Goal: Information Seeking & Learning: Find specific fact

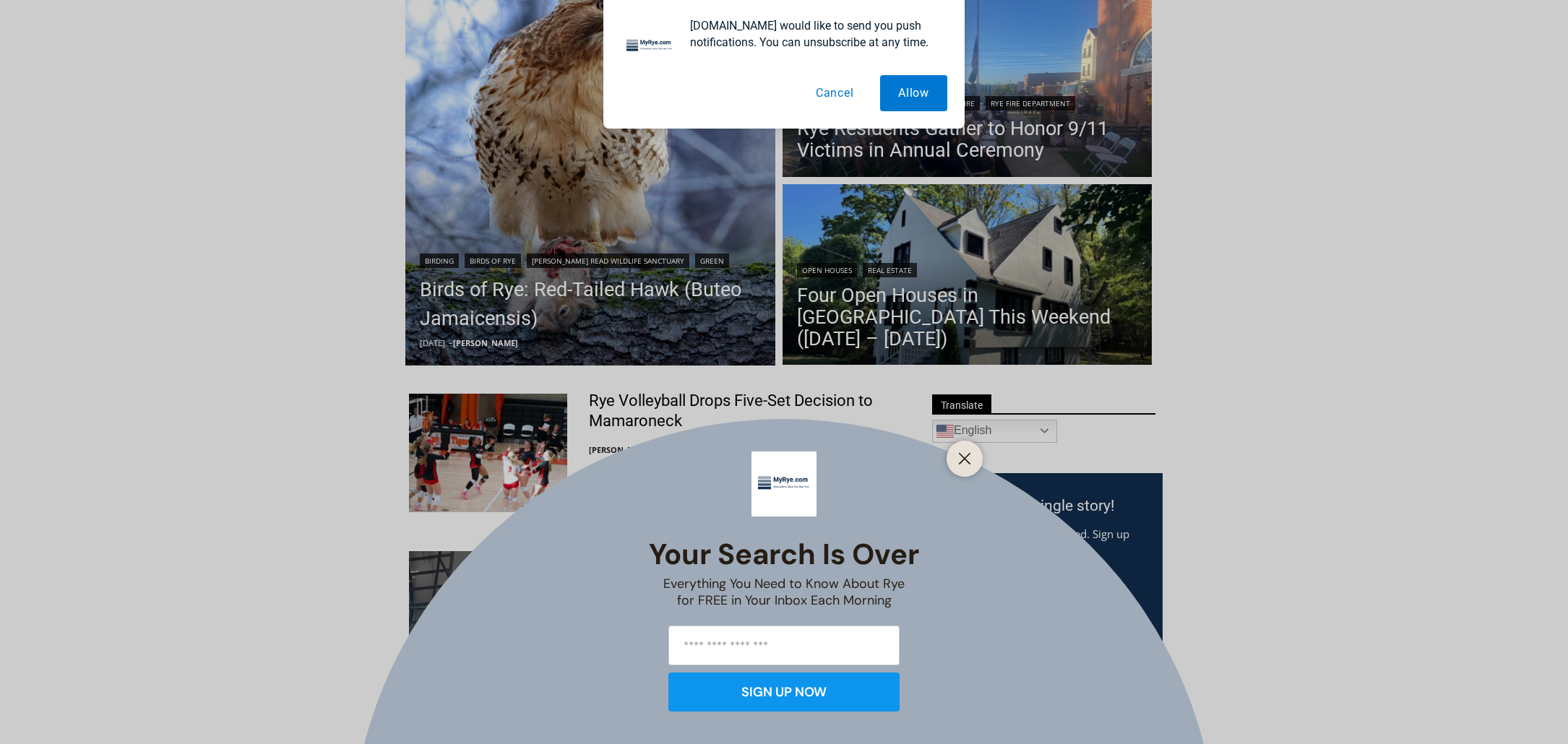
scroll to position [289, 0]
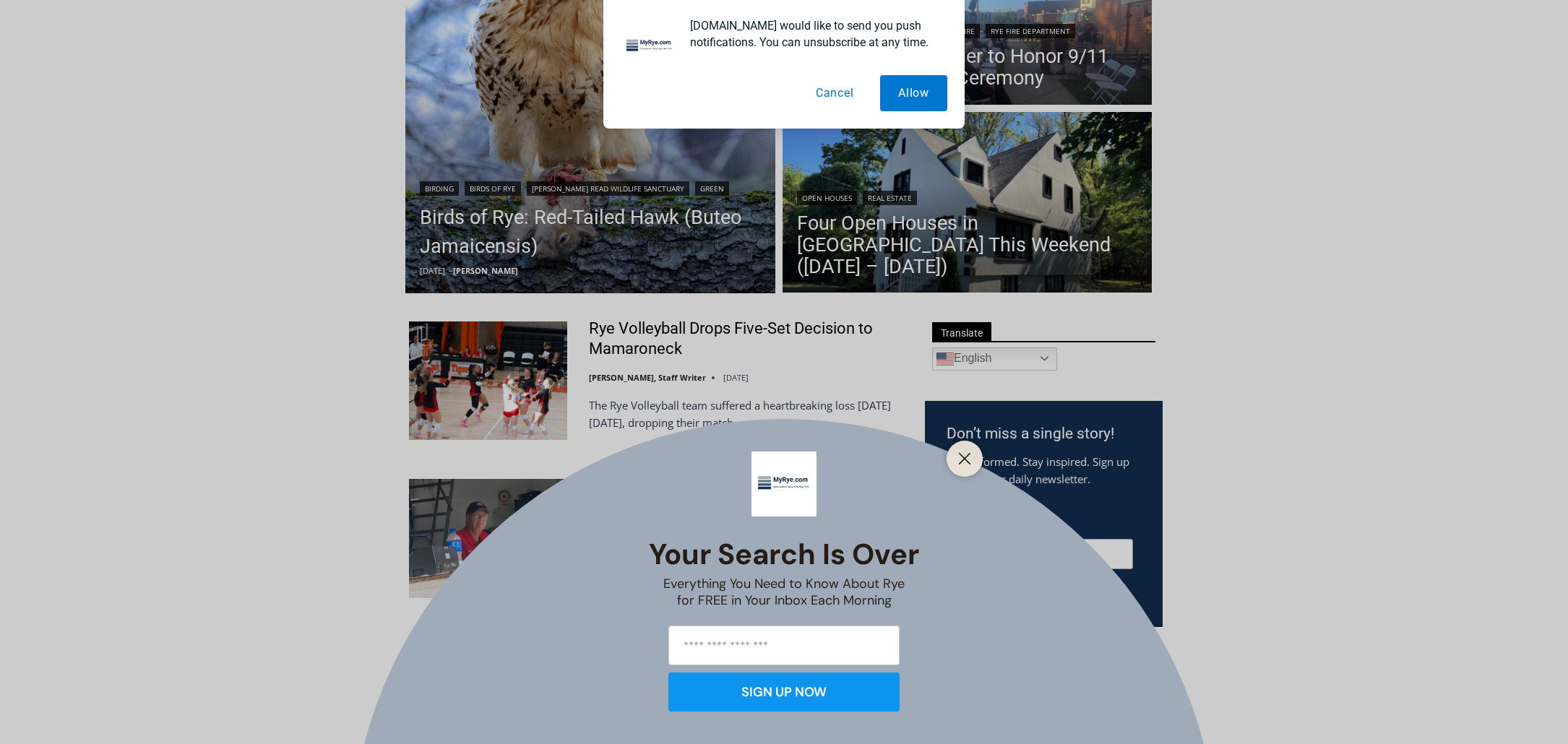
click at [821, 94] on button "Cancel" at bounding box center [835, 93] width 75 height 36
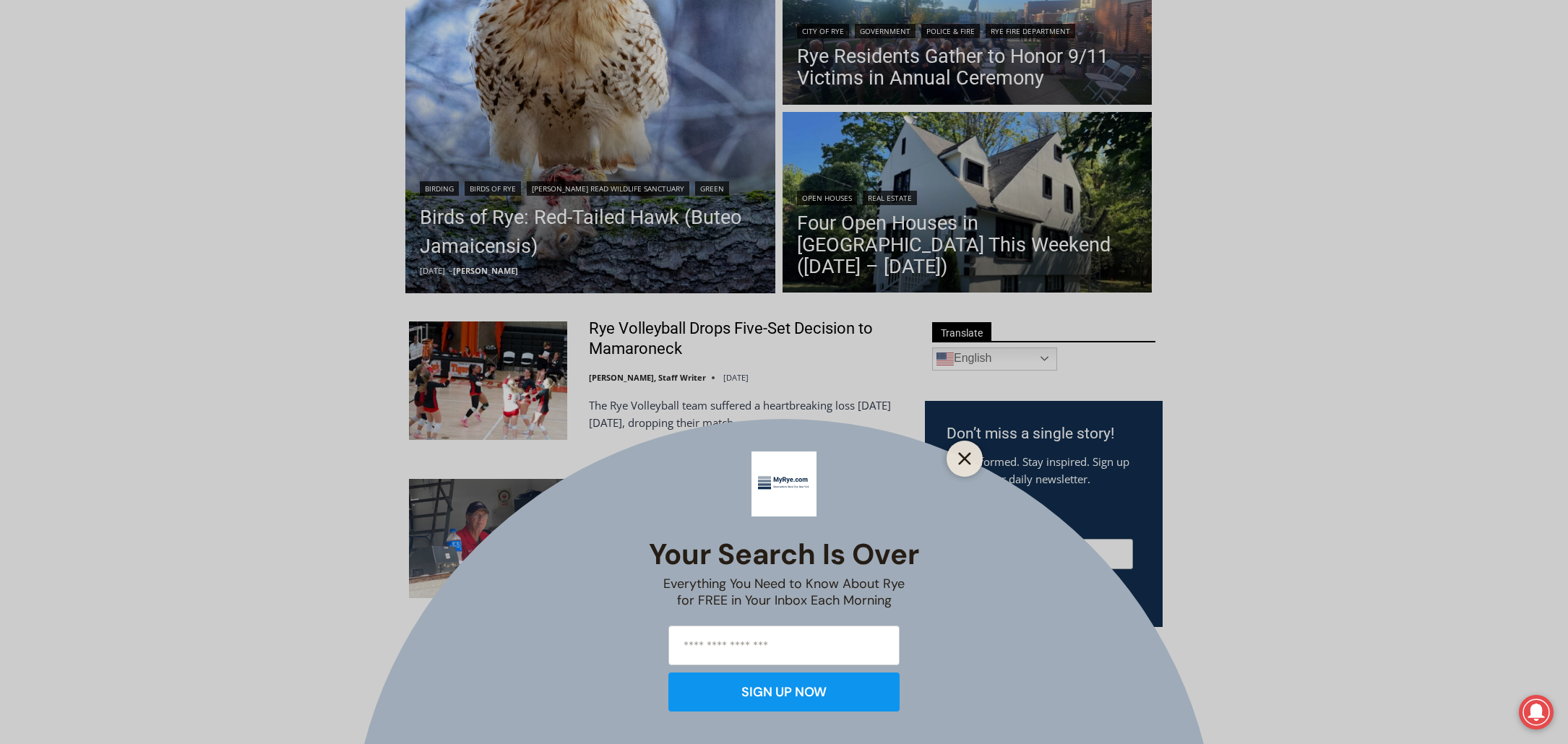
click at [966, 450] on button "Close" at bounding box center [965, 459] width 21 height 21
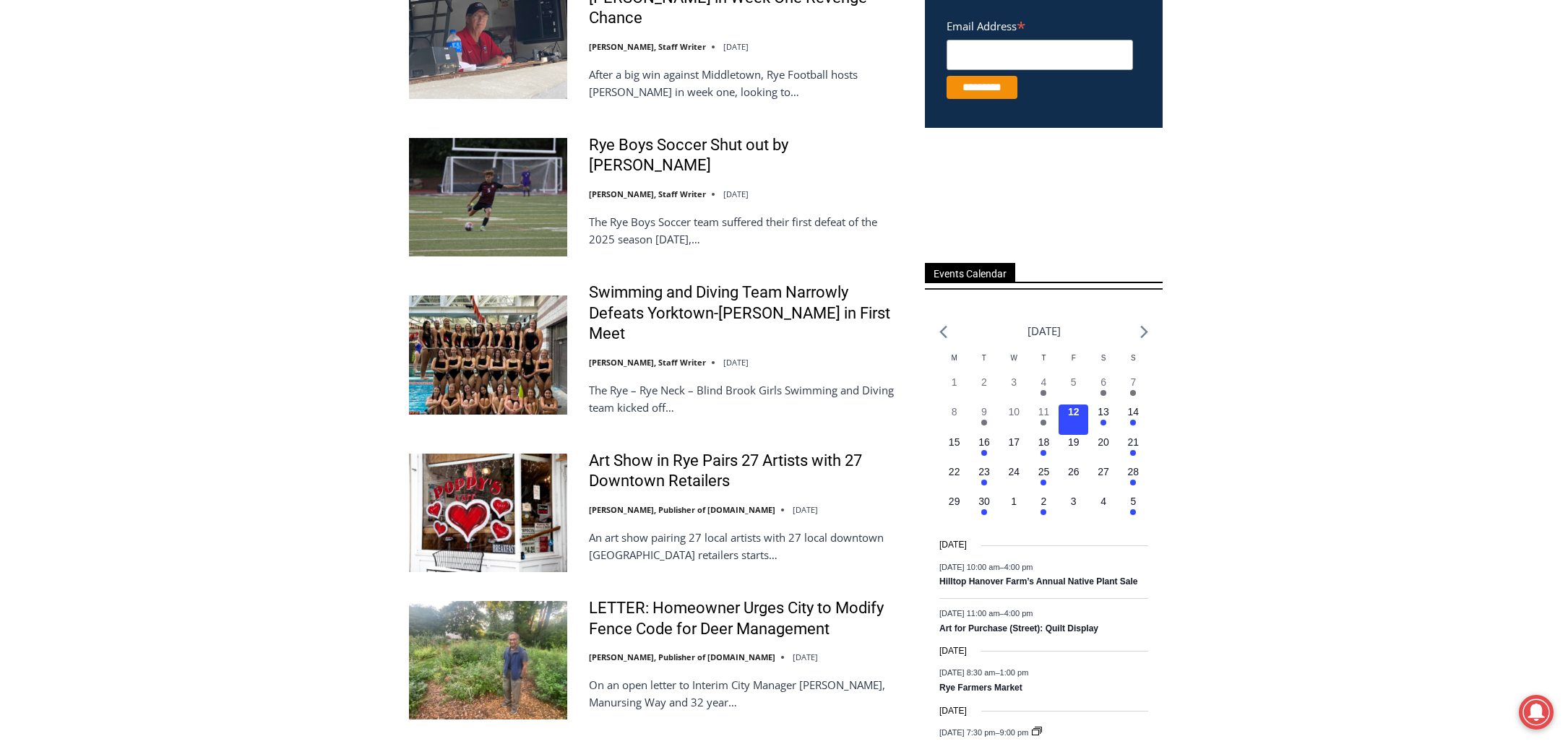
scroll to position [867, 0]
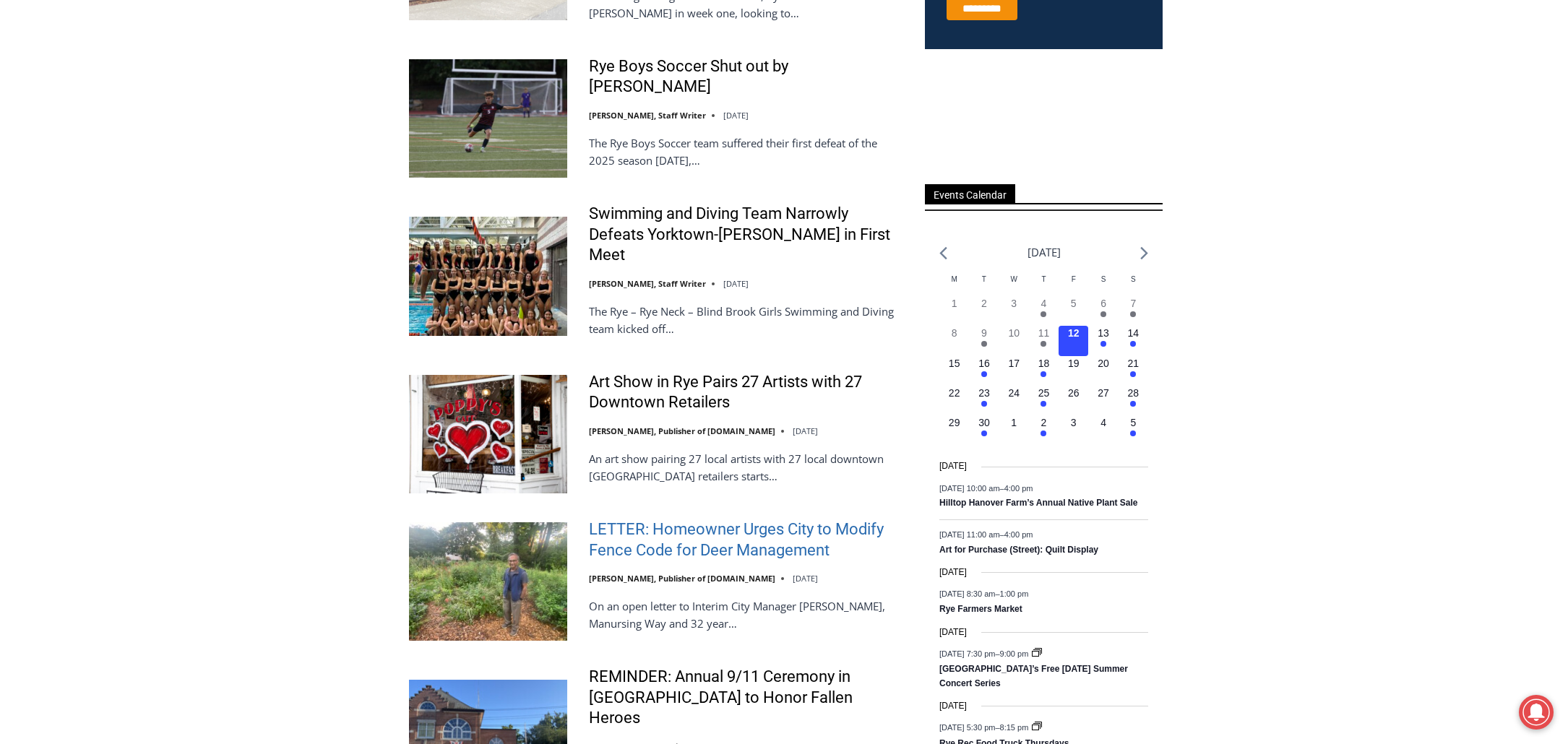
click at [736, 519] on link "LETTER: Homeowner Urges City to Modify Fence Code for Deer Management" at bounding box center [747, 540] width 317 height 41
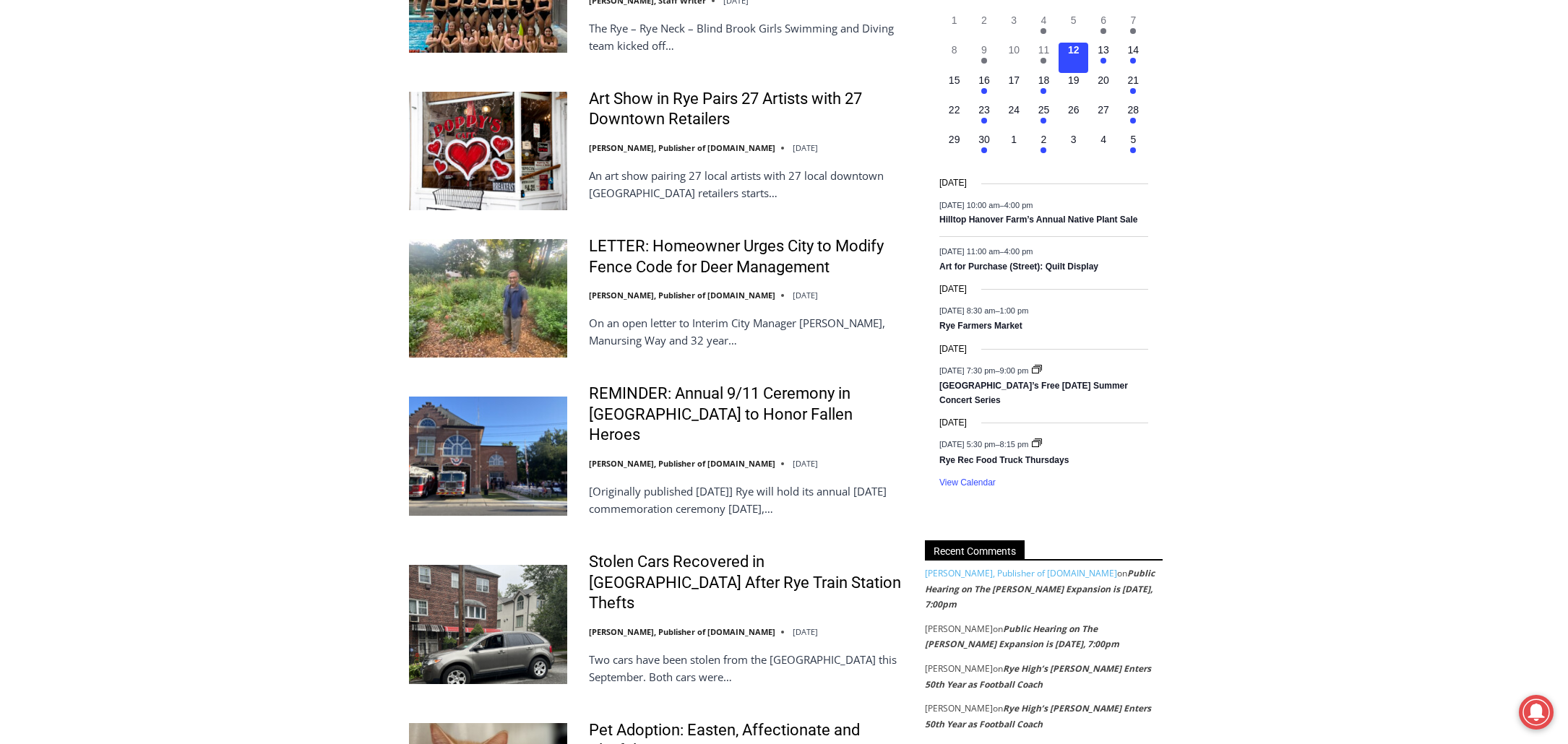
scroll to position [1156, 0]
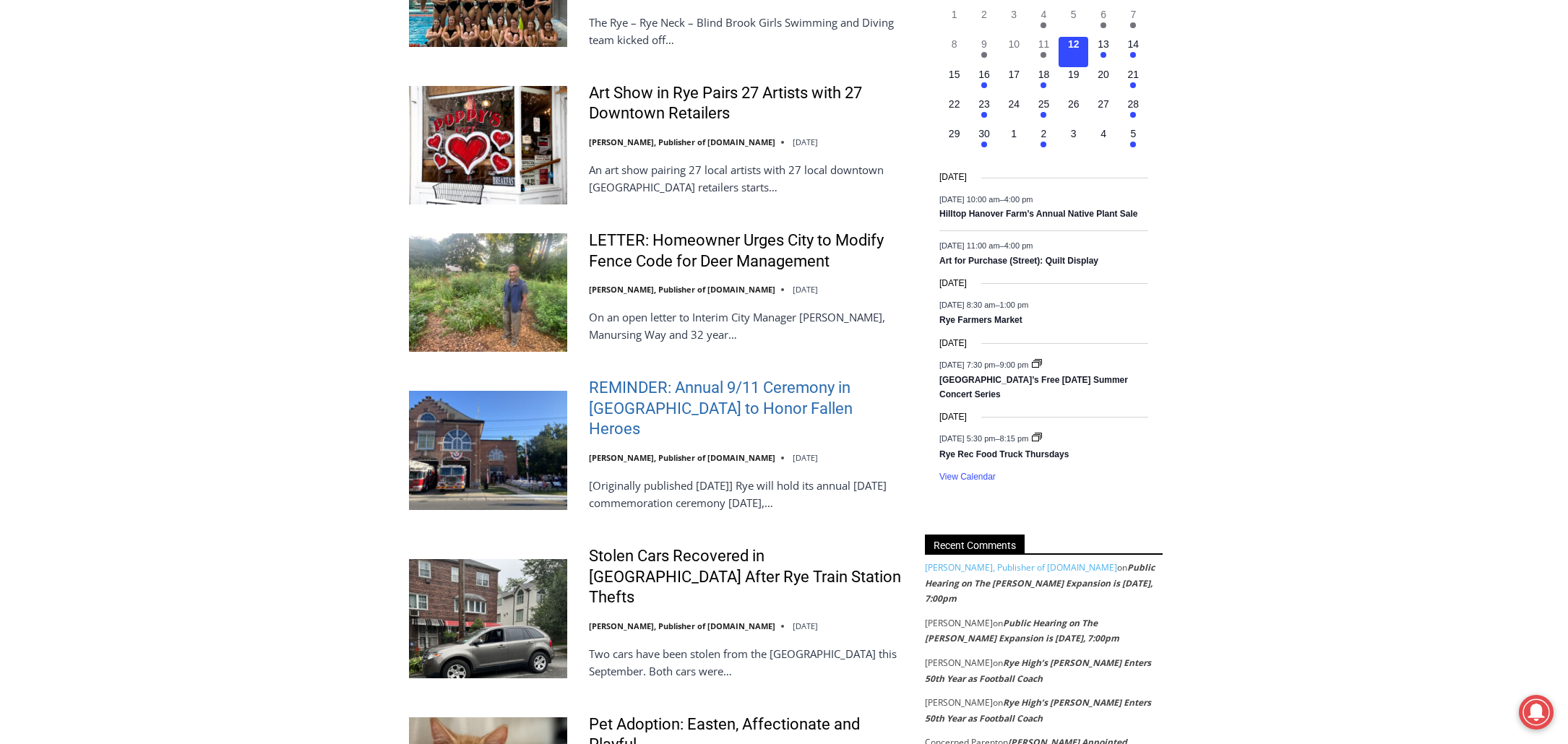
click at [676, 378] on link "REMINDER: Annual 9/11 Ceremony in Rye to Honor Fallen Heroes" at bounding box center [747, 409] width 317 height 62
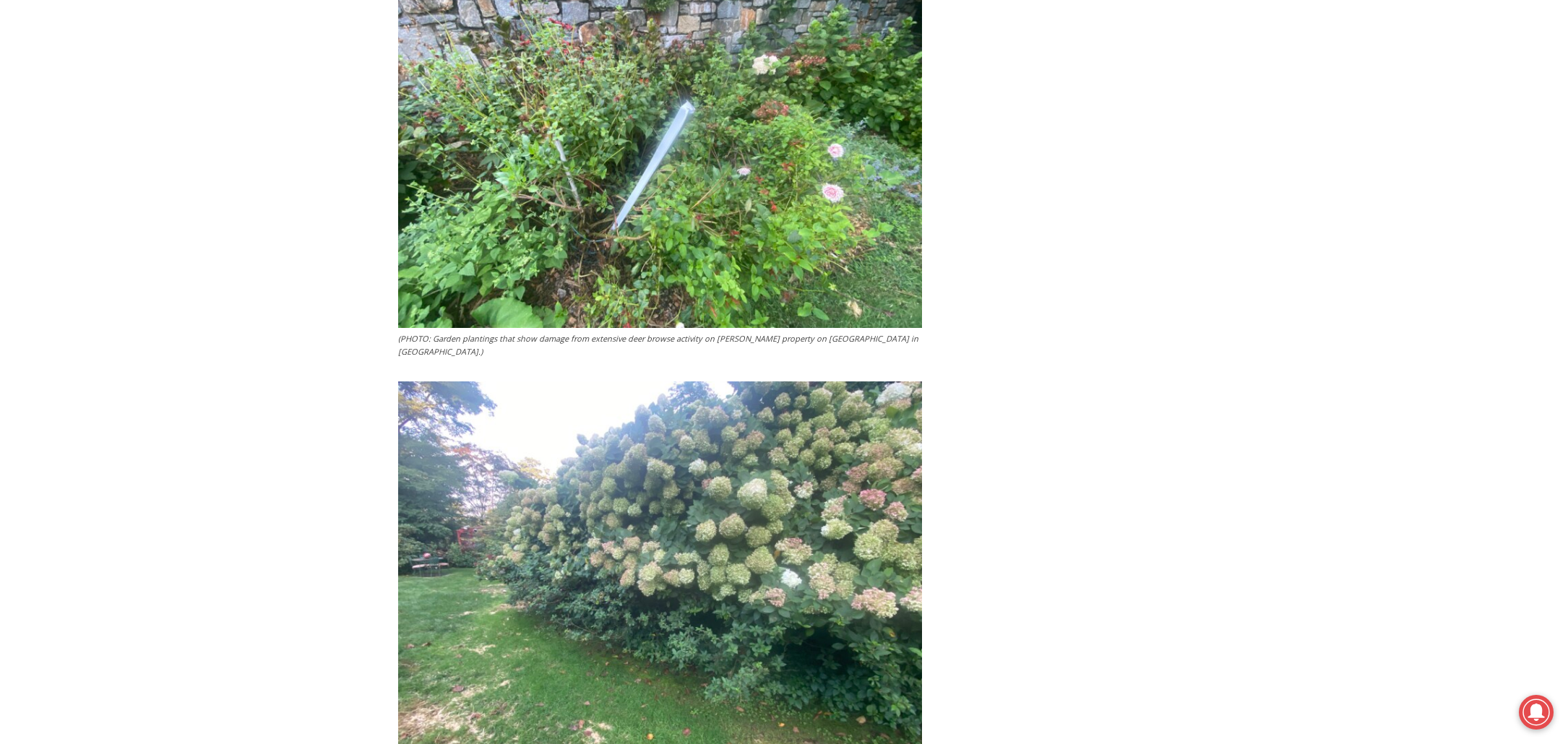
scroll to position [2456, 0]
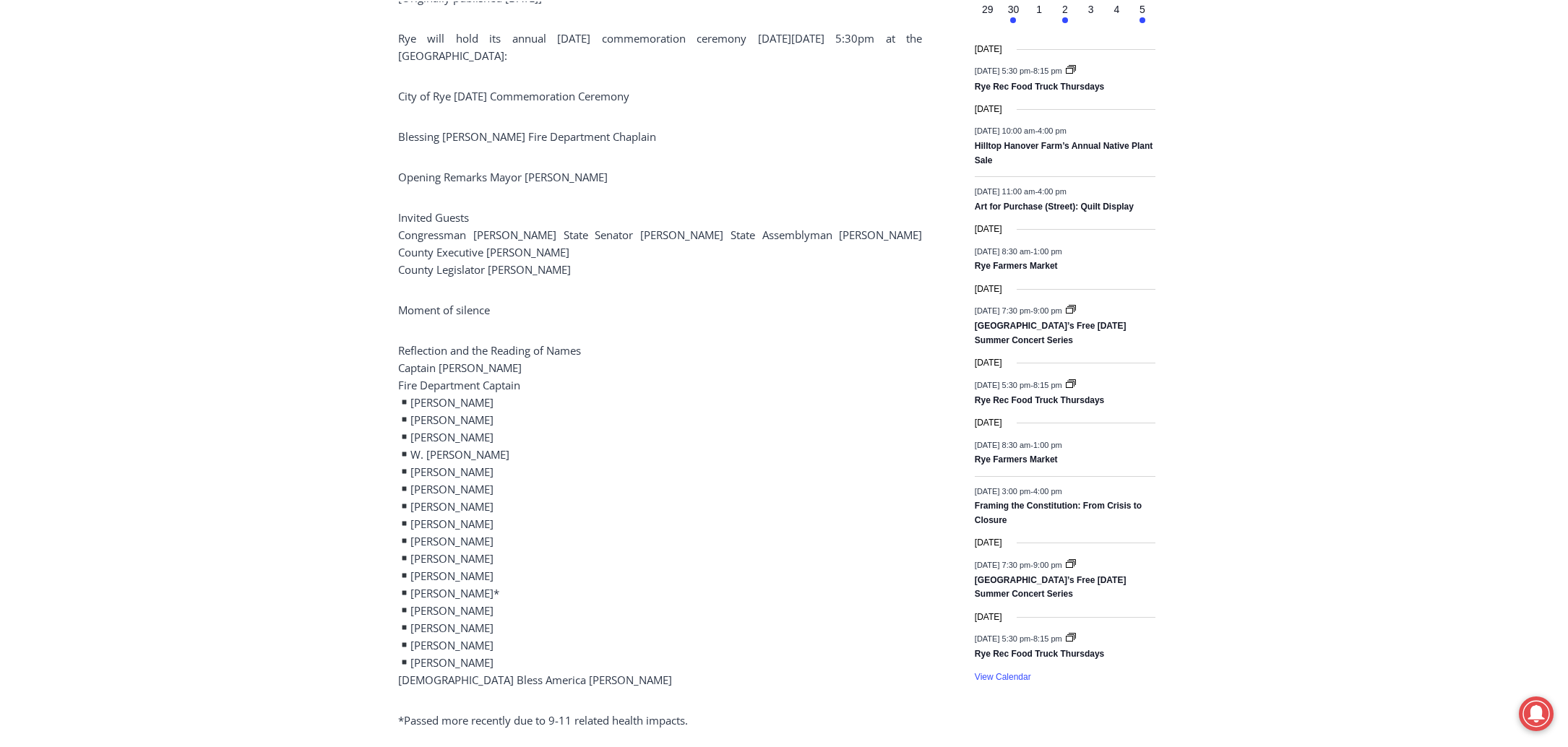
scroll to position [795, 0]
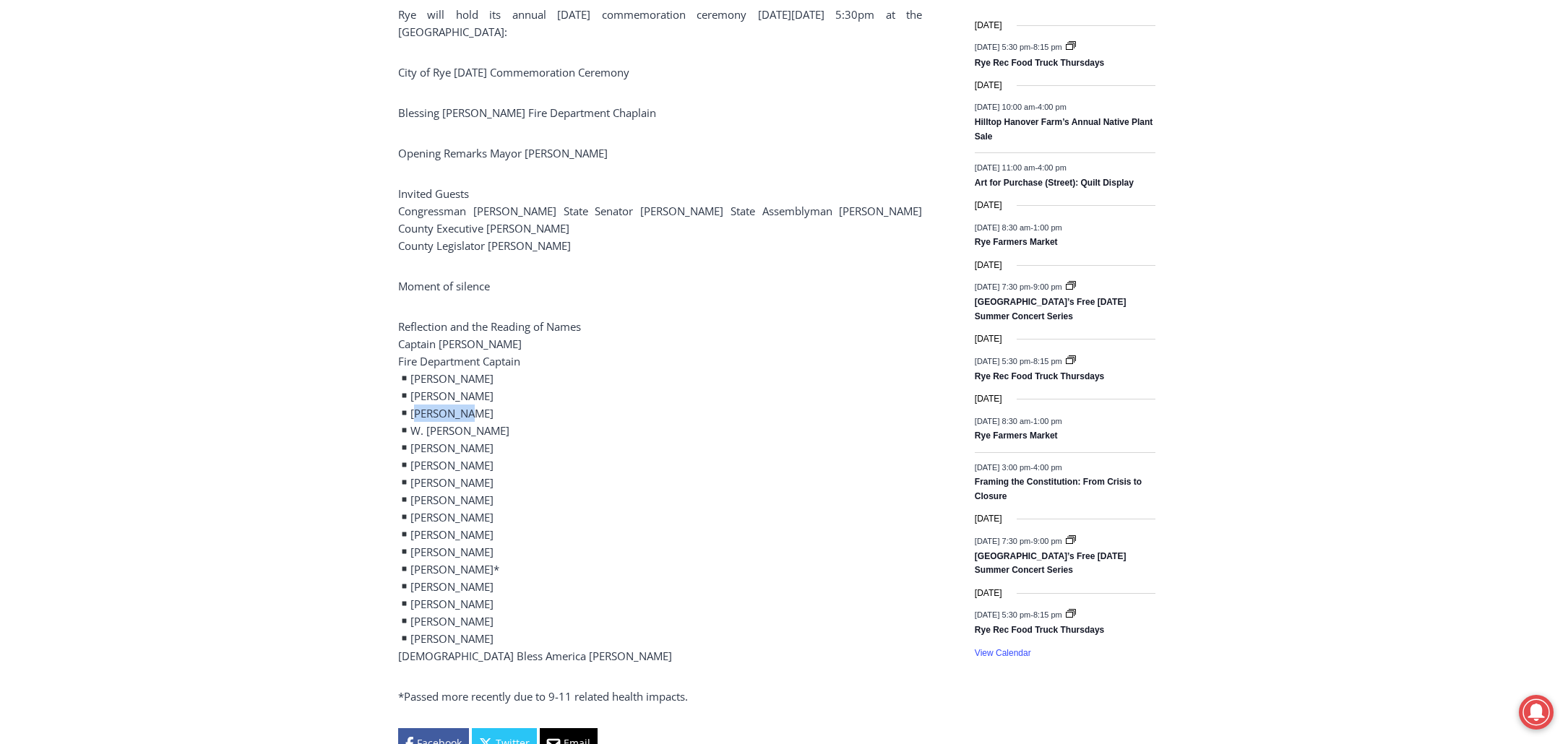
drag, startPoint x: 465, startPoint y: 387, endPoint x: 413, endPoint y: 382, distance: 52.2
click at [413, 382] on p "Reflection and the Reading of Names Captain Clyde Pitts Fire Department Captain…" at bounding box center [659, 491] width 524 height 346
copy p "Yugi Goya"
click at [504, 439] on p "Reflection and the Reading of Names Captain Clyde Pitts Fire Department Captain…" at bounding box center [659, 491] width 524 height 346
drag, startPoint x: 527, startPoint y: 509, endPoint x: 415, endPoint y: 514, distance: 112.1
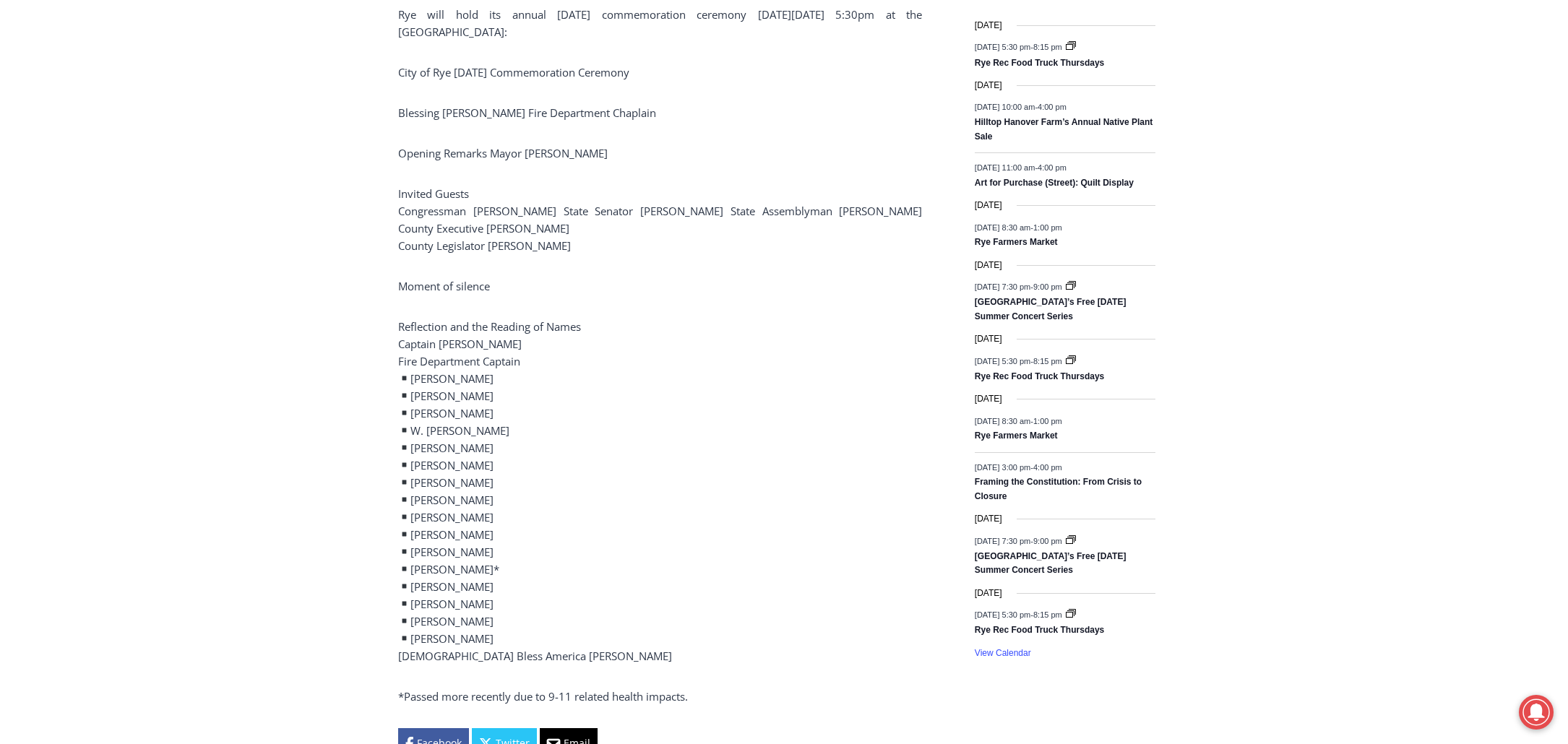
click at [415, 514] on p "Reflection and the Reading of Names Captain Clyde Pitts Fire Department Captain…" at bounding box center [659, 491] width 524 height 346
copy p "Christopher D. Mello"
drag, startPoint x: 498, startPoint y: 351, endPoint x: 472, endPoint y: 350, distance: 26.0
click at [472, 350] on p "Reflection and the Reading of Names Captain Clyde Pitts Fire Department Captain…" at bounding box center [659, 491] width 524 height 346
click at [492, 382] on p "Reflection and the Reading of Names Captain Clyde Pitts Fire Department Captain…" at bounding box center [659, 491] width 524 height 346
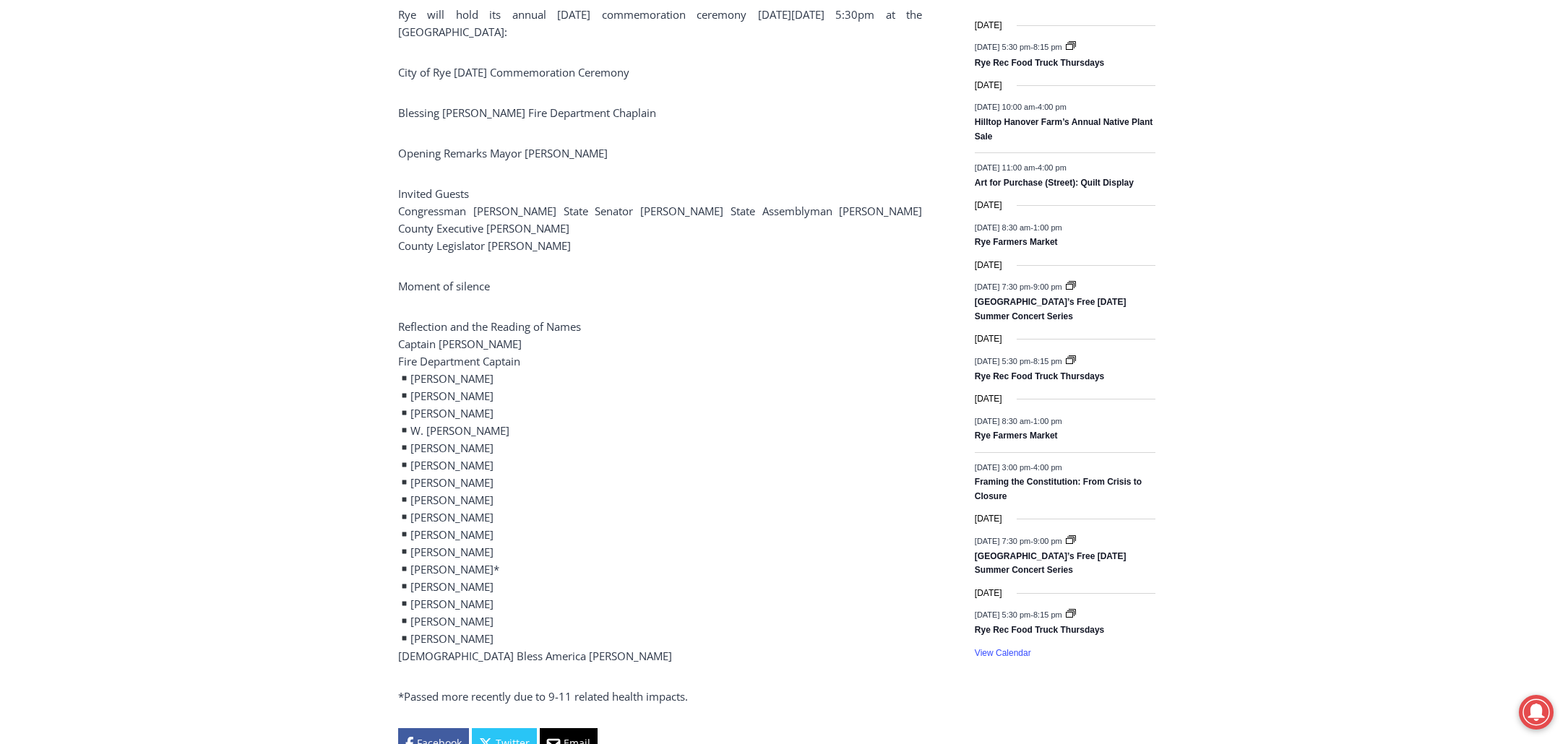
drag, startPoint x: 489, startPoint y: 354, endPoint x: 413, endPoint y: 355, distance: 76.0
click at [413, 355] on p "Reflection and the Reading of Names Captain Clyde Pitts Fire Department Captain…" at bounding box center [659, 491] width 524 height 346
copy p "Thomas Crotty"
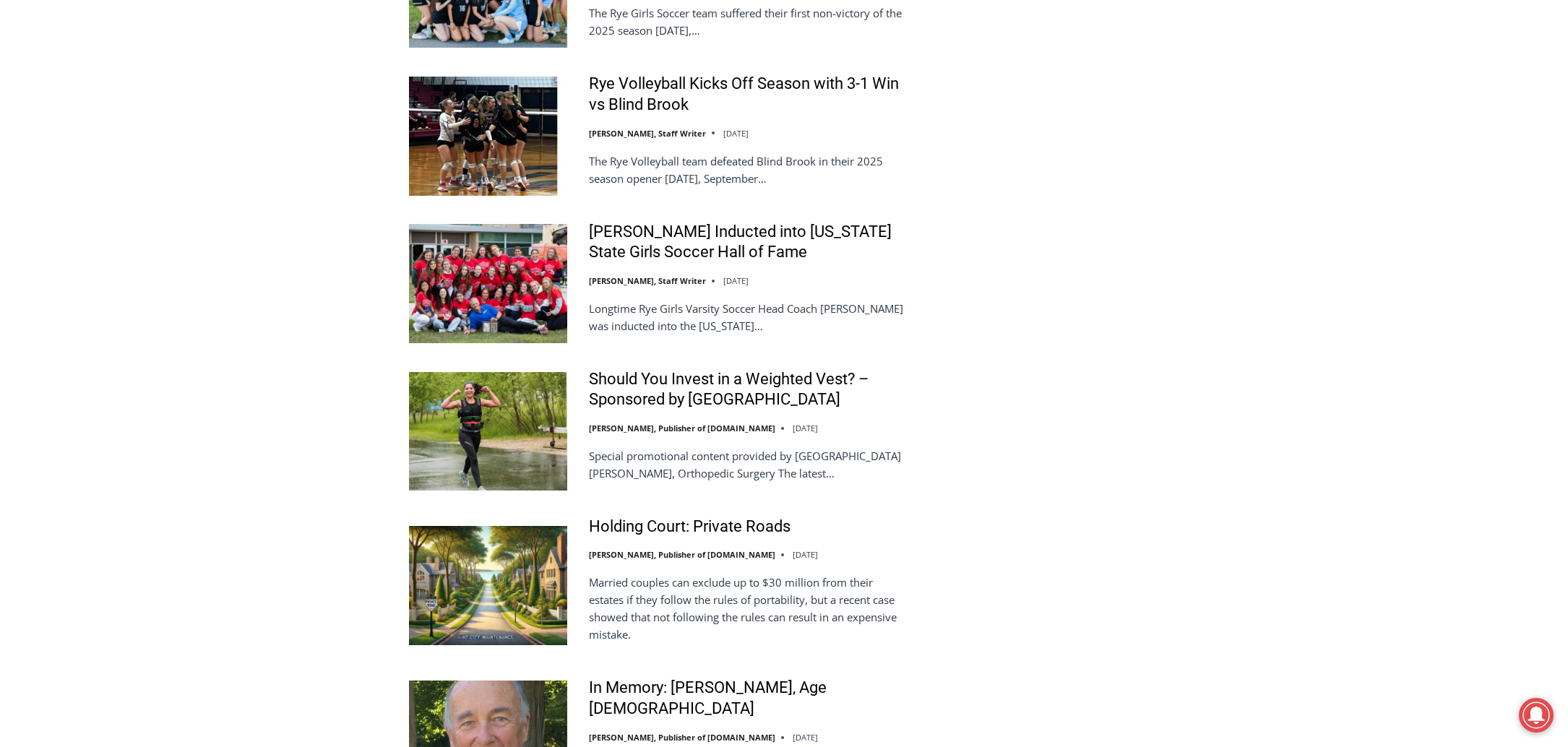
scroll to position [2240, 0]
click at [813, 677] on link "In Memory: Richard Allen Hynson, Age 93" at bounding box center [747, 697] width 317 height 41
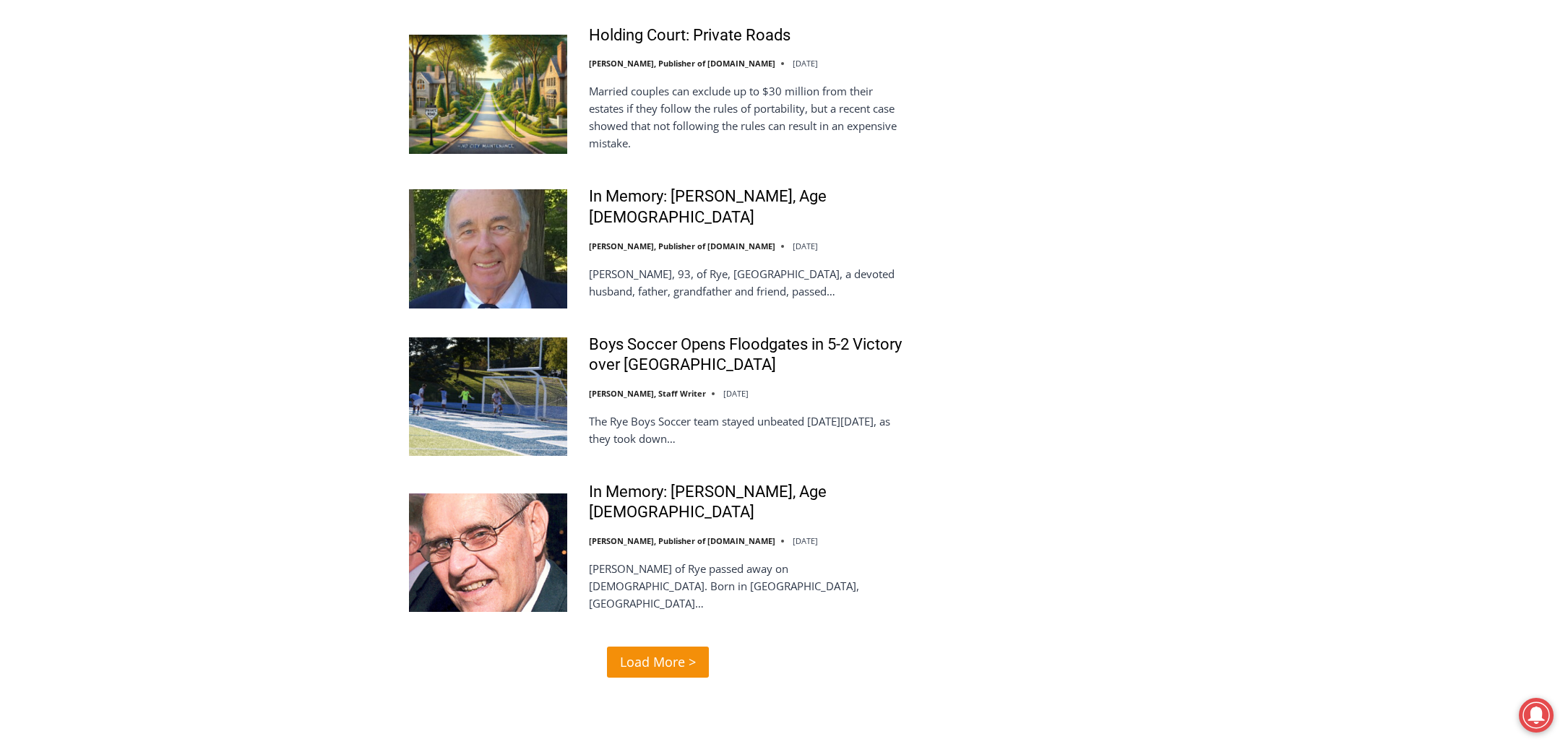
scroll to position [2745, 0]
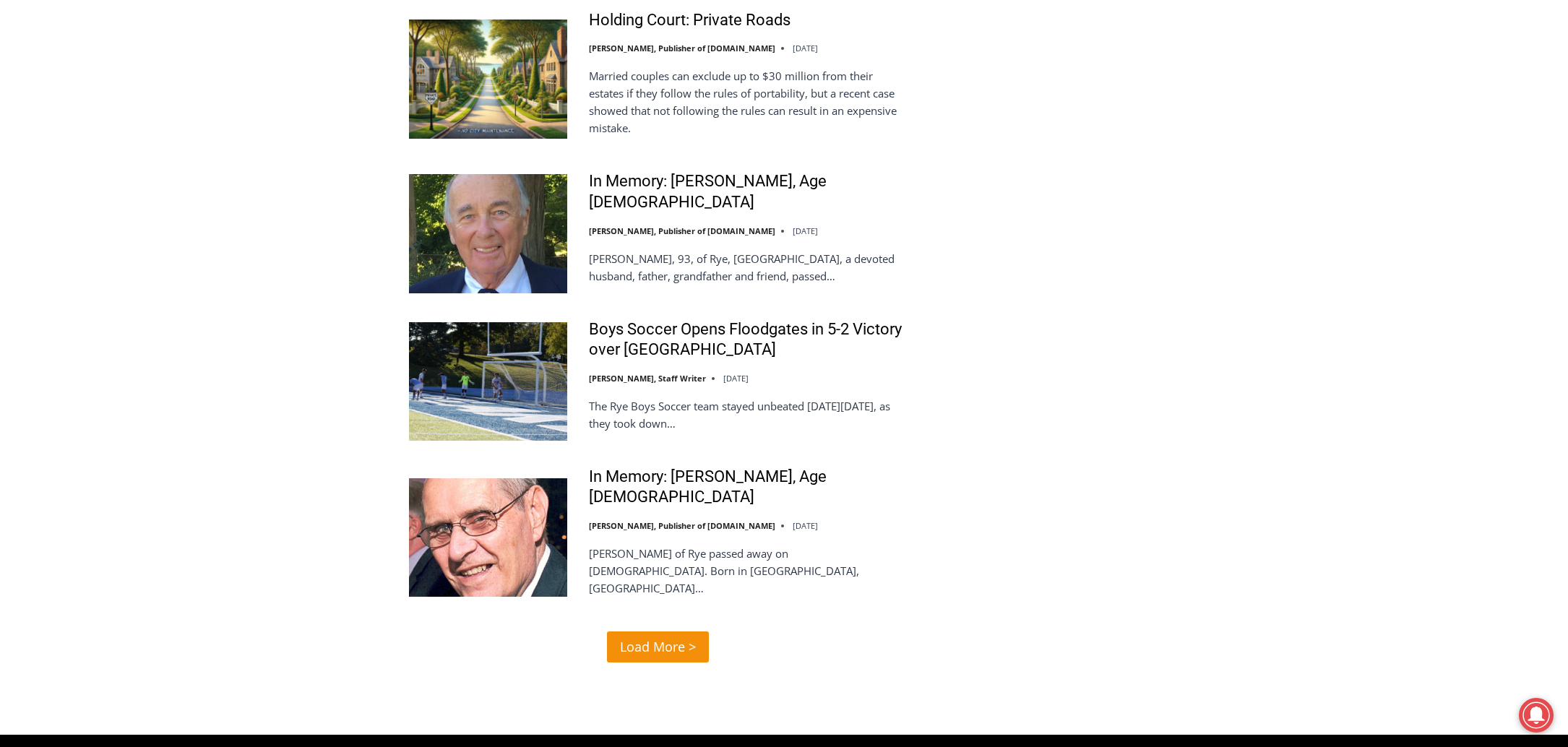
click at [674, 636] on span "Load More >" at bounding box center [658, 647] width 76 height 21
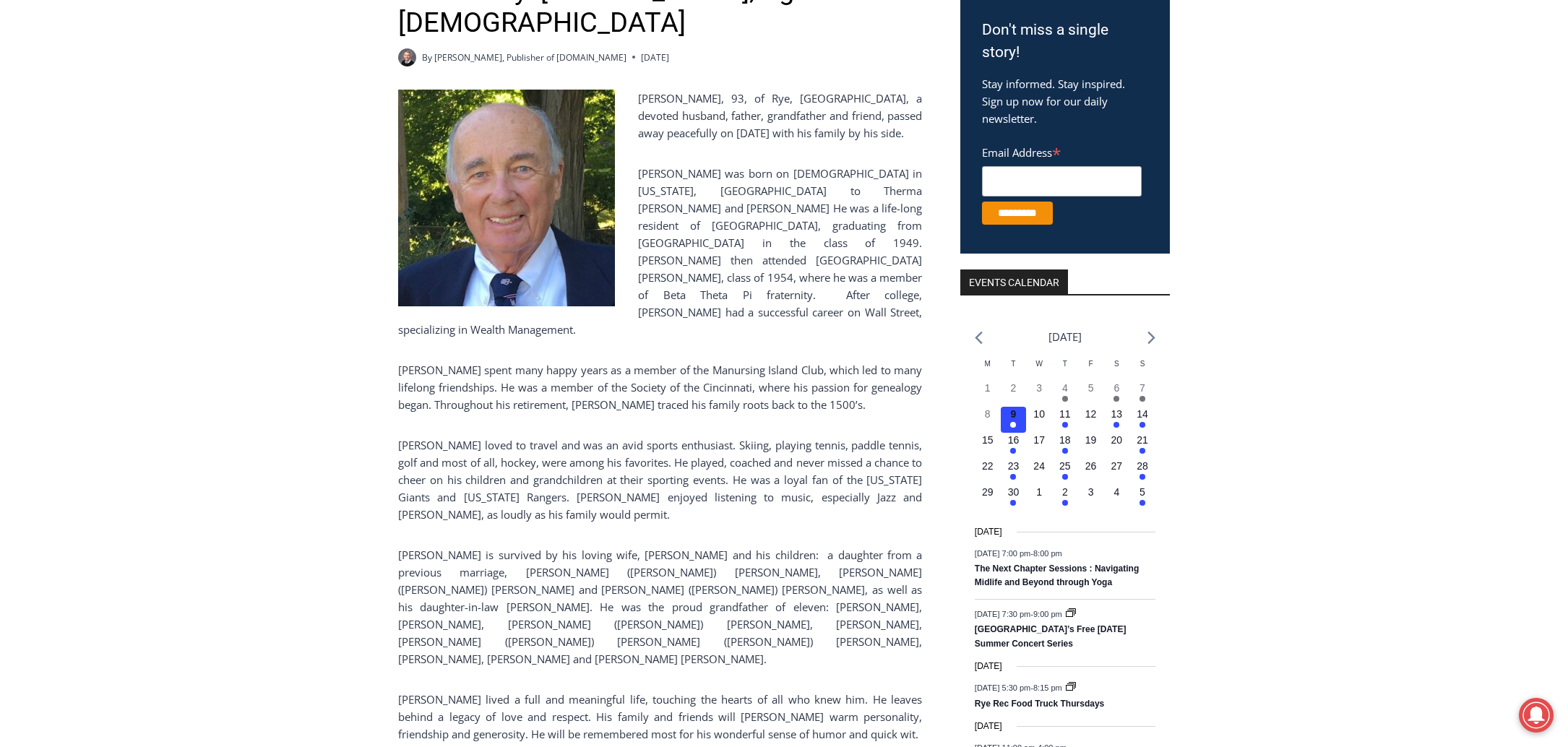
scroll to position [289, 0]
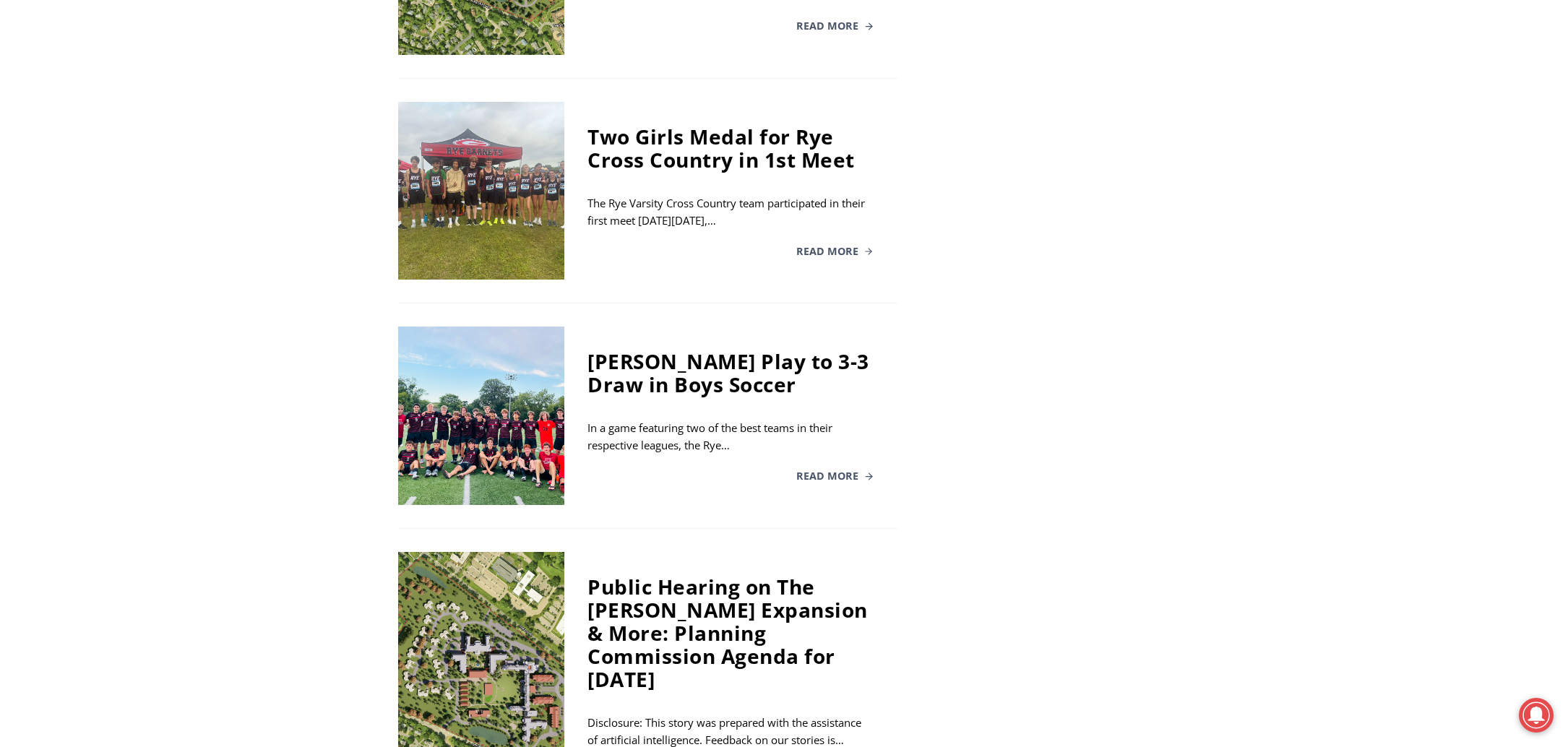
scroll to position [2343, 0]
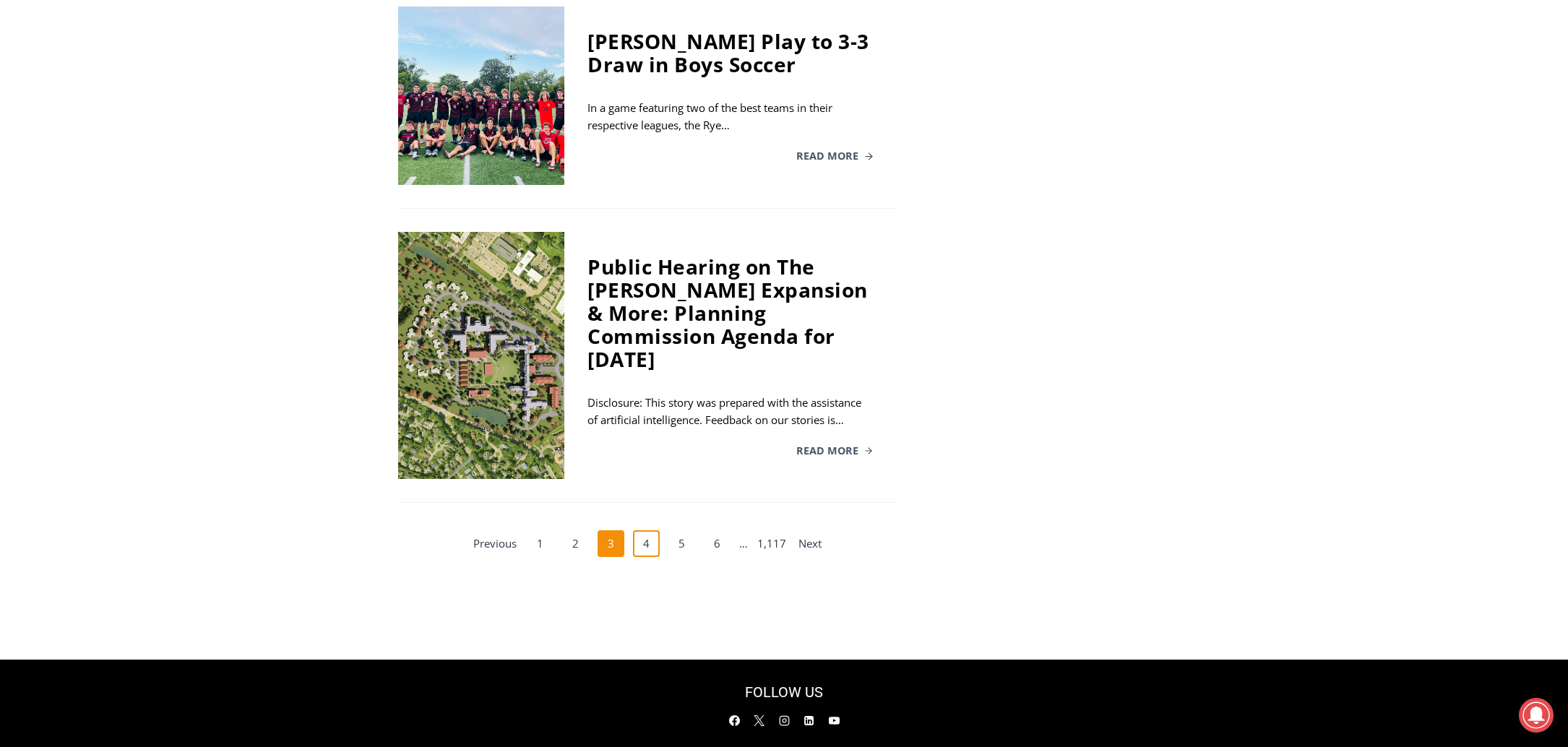
click at [651, 530] on link "4" at bounding box center [646, 543] width 27 height 27
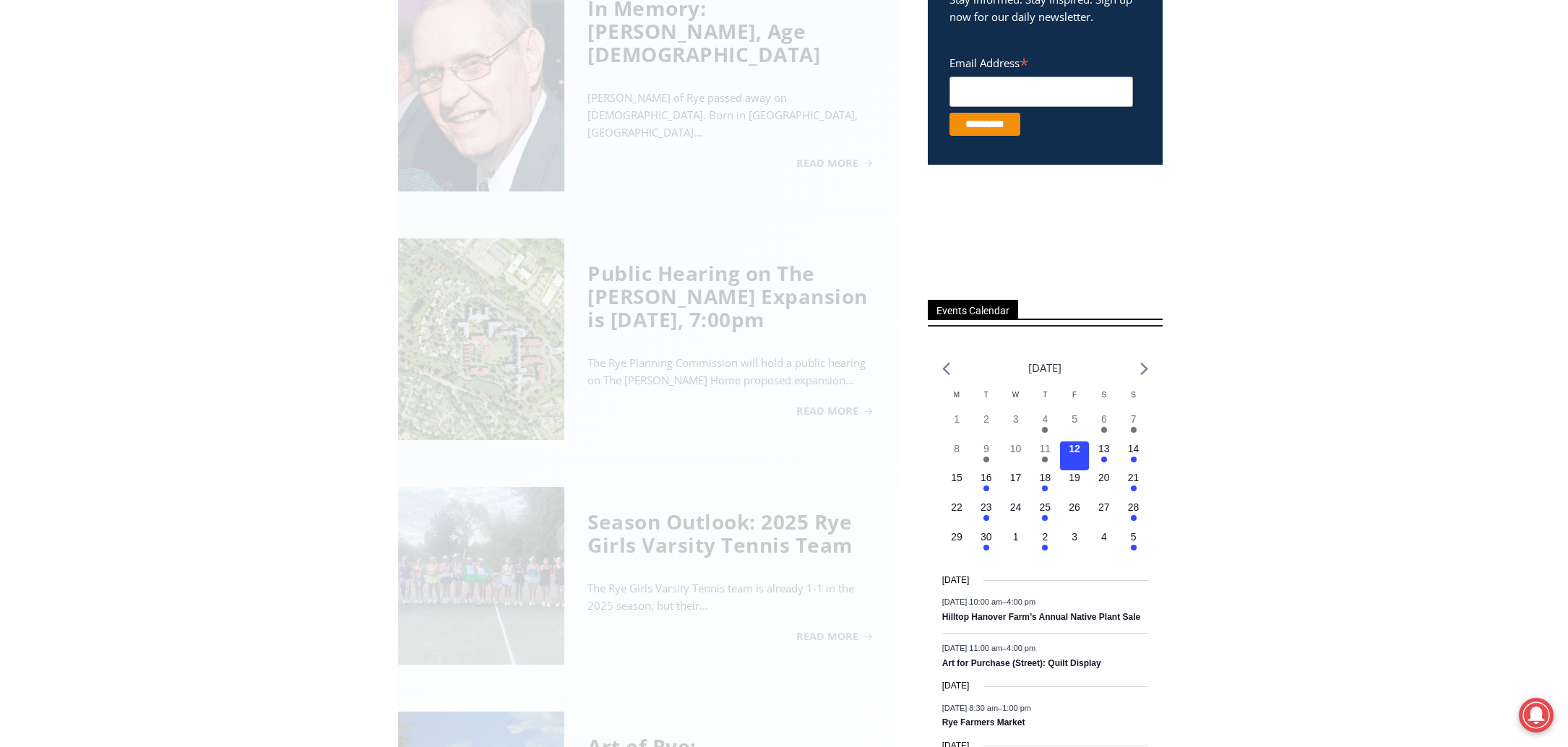
scroll to position [393, 0]
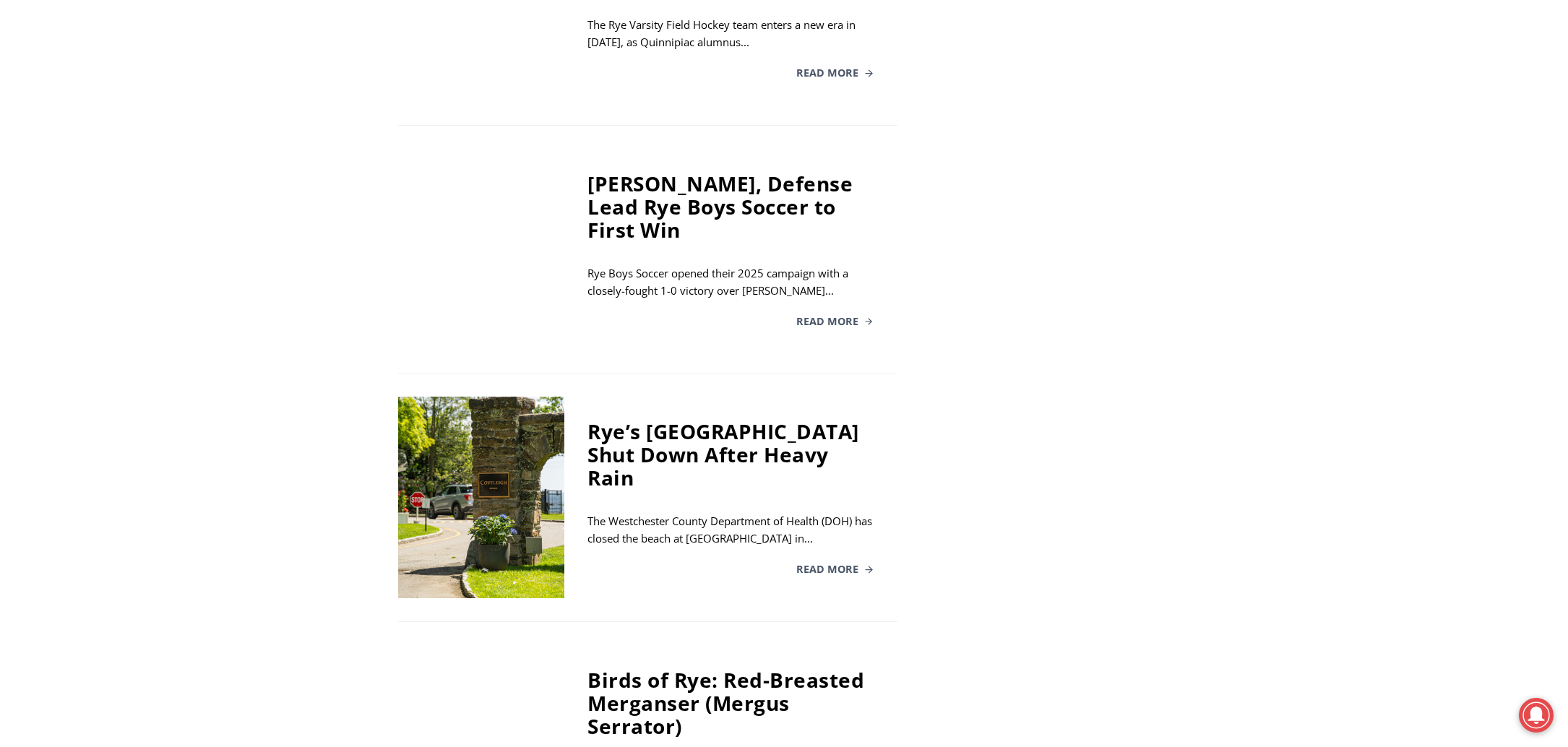
scroll to position [2250, 0]
